Goal: Task Accomplishment & Management: Manage account settings

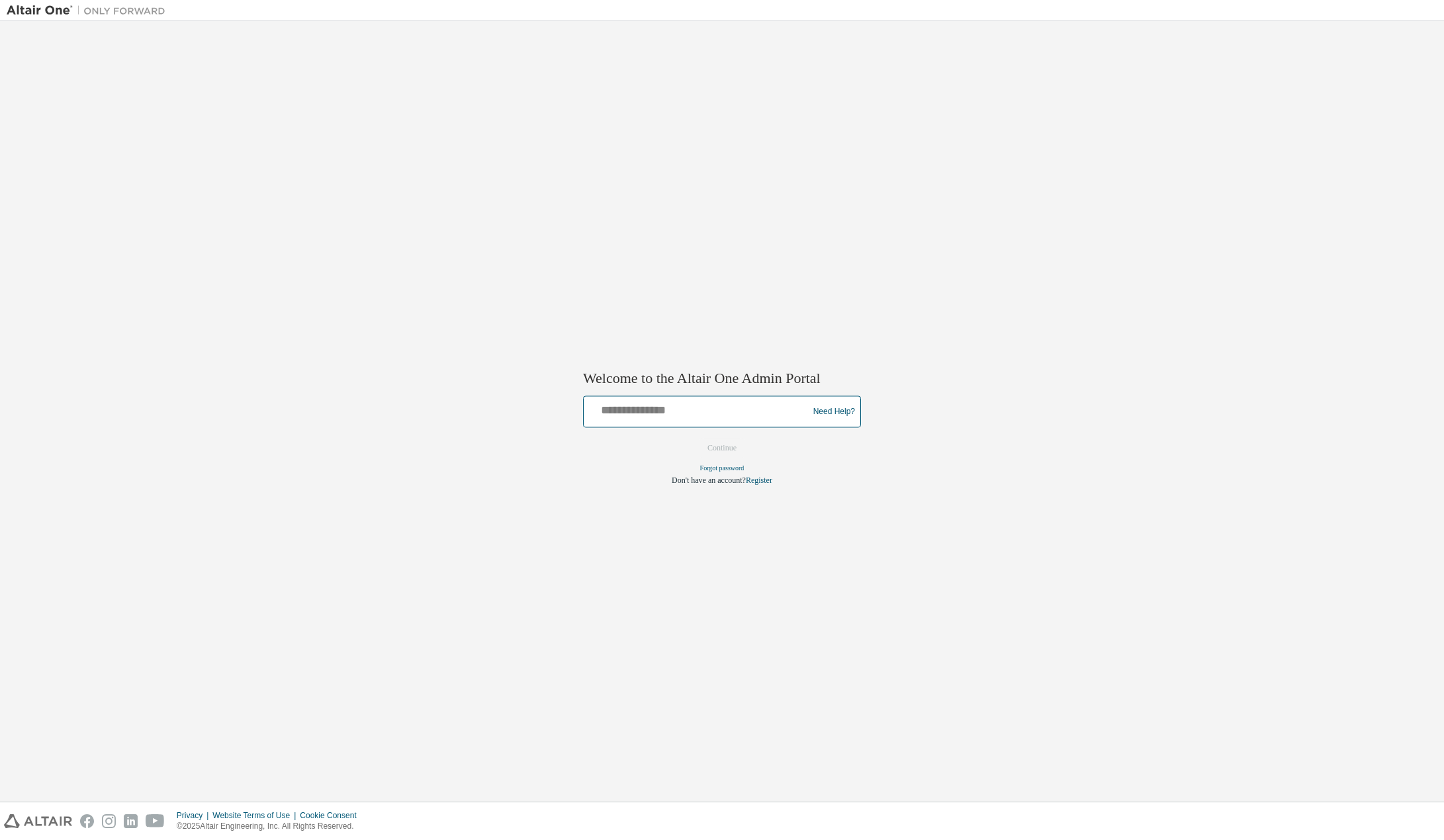
click at [654, 418] on input "text" at bounding box center [698, 410] width 218 height 19
type input "**********"
click at [710, 448] on button "Continue" at bounding box center [722, 448] width 57 height 20
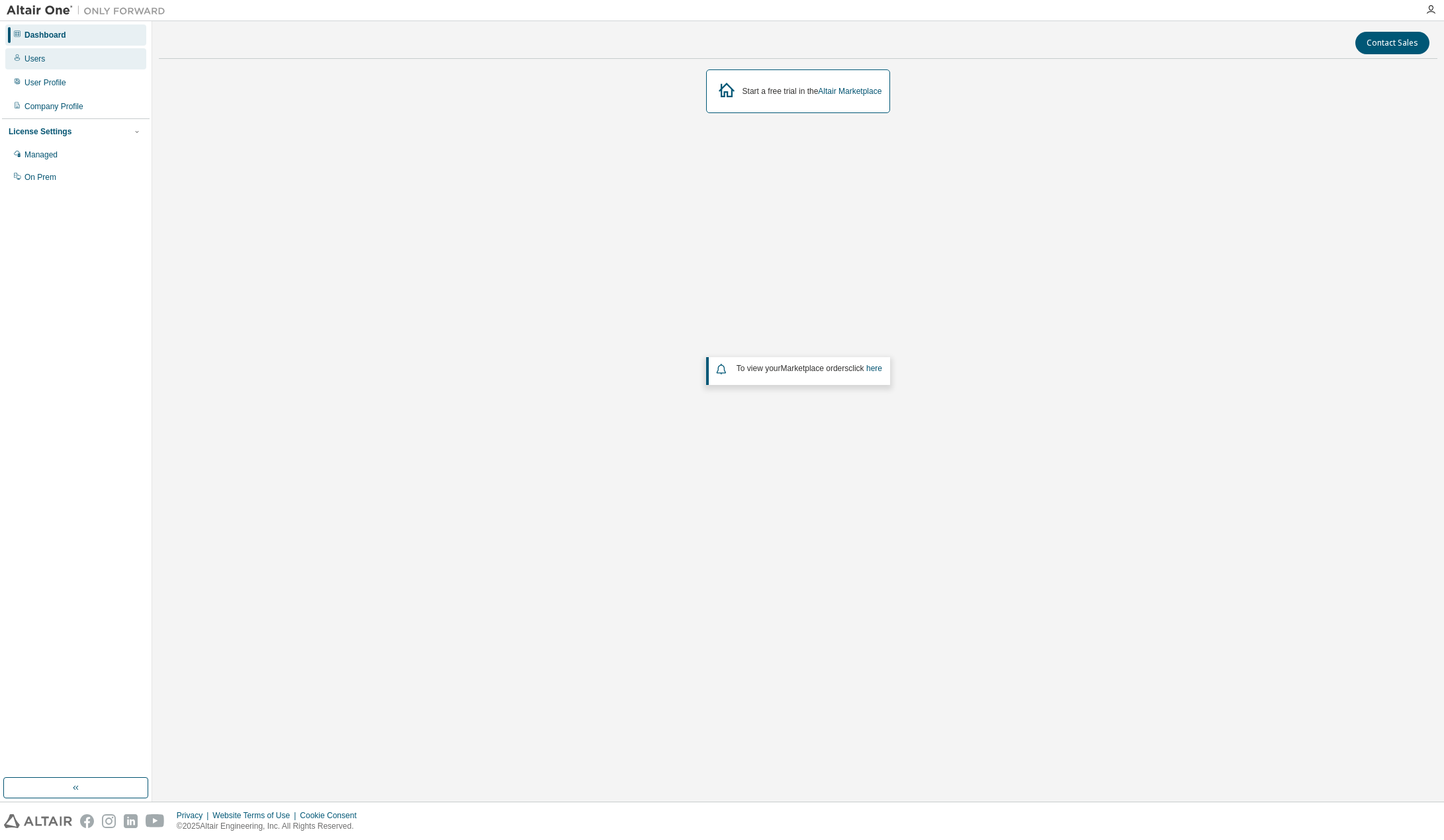
click at [75, 59] on div "Users" at bounding box center [75, 59] width 141 height 21
